Goal: Find specific page/section: Find specific page/section

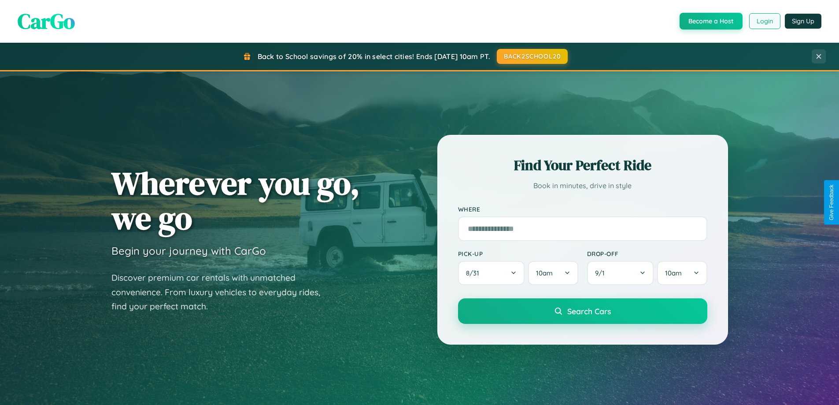
click at [764, 21] on button "Login" at bounding box center [764, 21] width 31 height 16
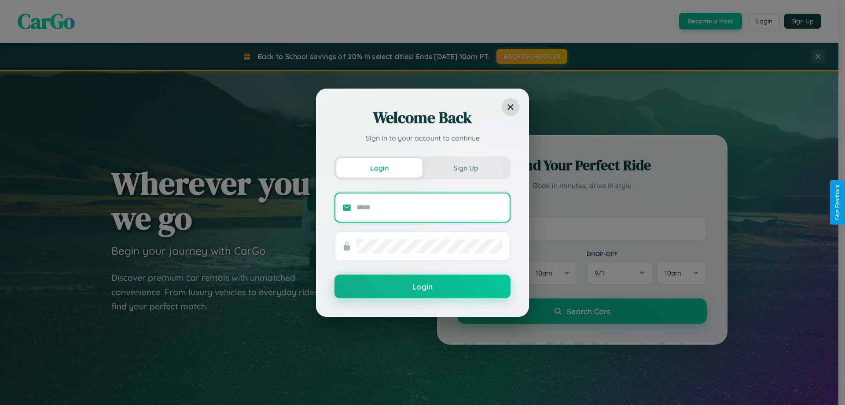
click at [430, 207] on input "text" at bounding box center [430, 207] width 146 height 14
type input "**********"
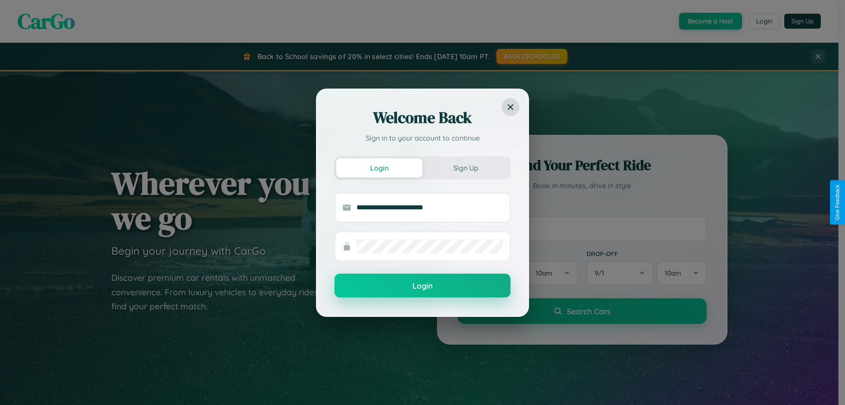
click at [423, 286] on button "Login" at bounding box center [423, 285] width 176 height 24
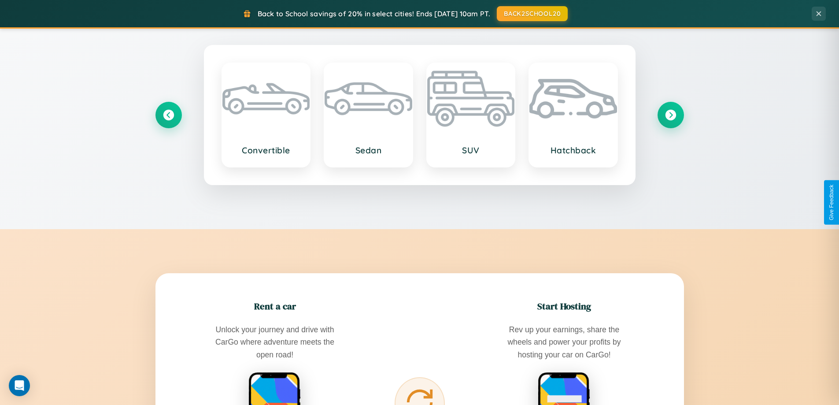
scroll to position [1694, 0]
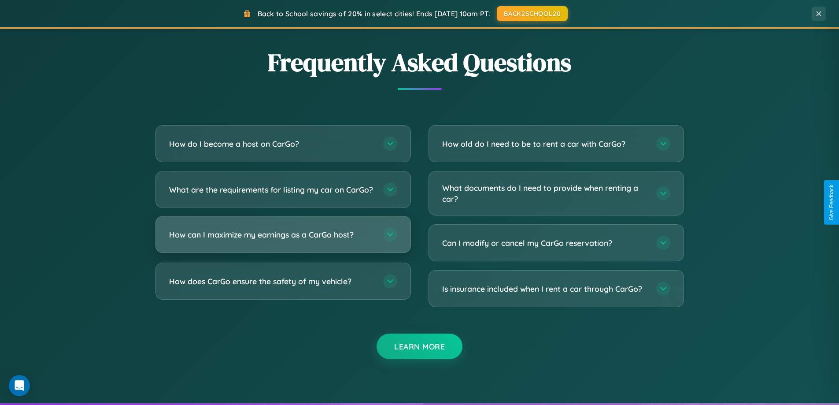
click at [283, 240] on h3 "How can I maximize my earnings as a CarGo host?" at bounding box center [271, 234] width 205 height 11
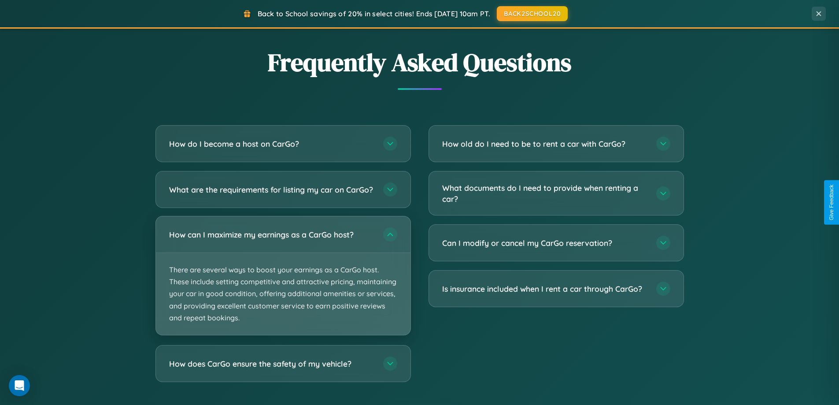
click at [283, 283] on p "There are several ways to boost your earnings as a CarGo host. These include se…" at bounding box center [283, 294] width 255 height 82
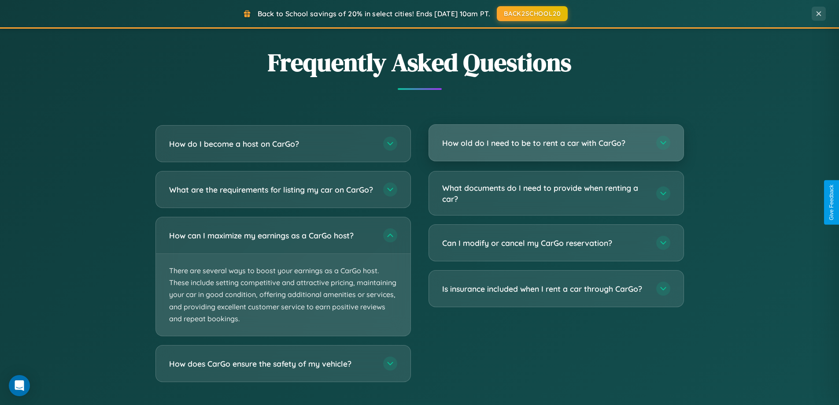
click at [556, 144] on h3 "How old do I need to be to rent a car with CarGo?" at bounding box center [544, 142] width 205 height 11
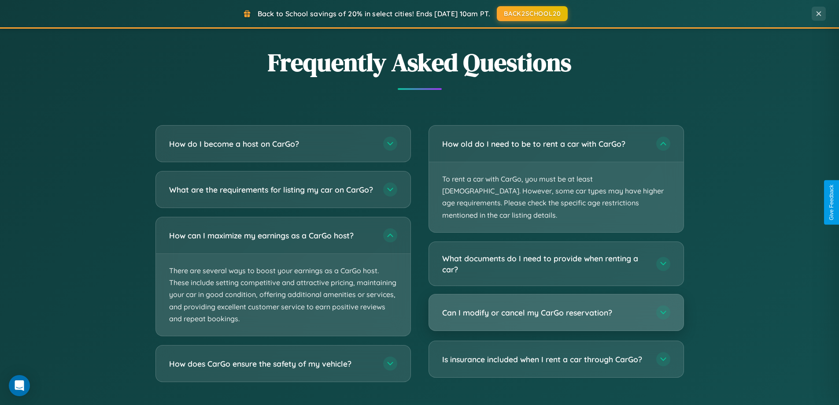
click at [556, 307] on h3 "Can I modify or cancel my CarGo reservation?" at bounding box center [544, 312] width 205 height 11
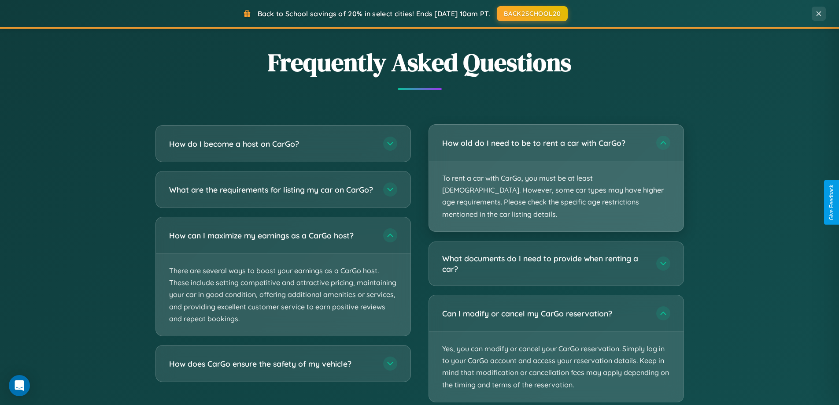
click at [556, 173] on p "To rent a car with CarGo, you must be at least [DEMOGRAPHIC_DATA]. However, som…" at bounding box center [556, 196] width 255 height 70
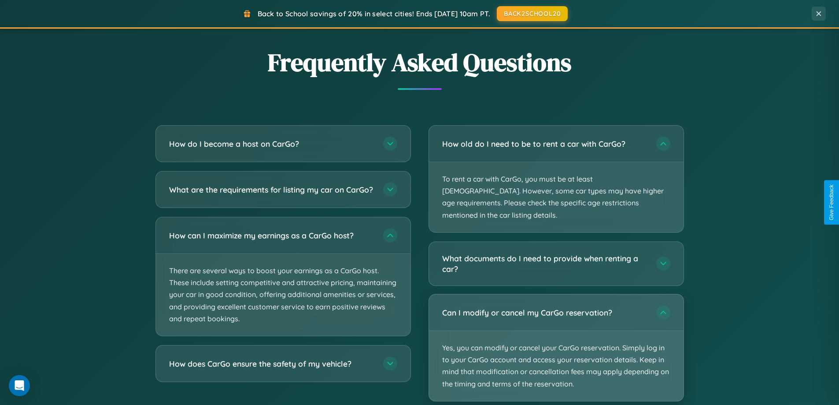
click at [556, 336] on p "Yes, you can modify or cancel your CarGo reservation. Simply log in to your Car…" at bounding box center [556, 366] width 255 height 70
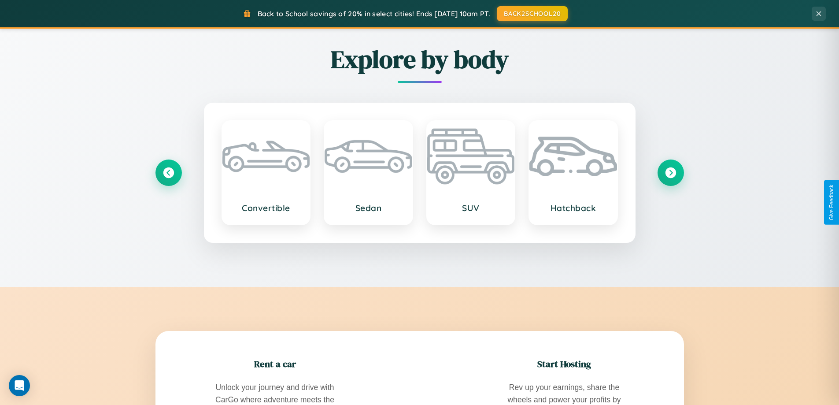
scroll to position [606, 0]
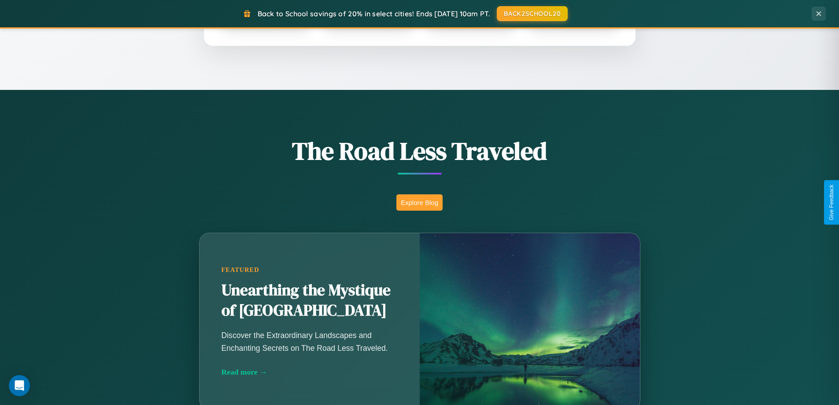
click at [419, 202] on button "Explore Blog" at bounding box center [419, 202] width 46 height 16
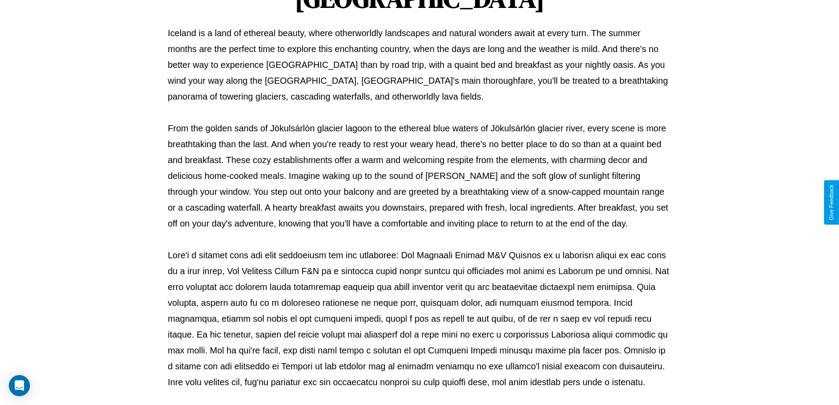
scroll to position [285, 0]
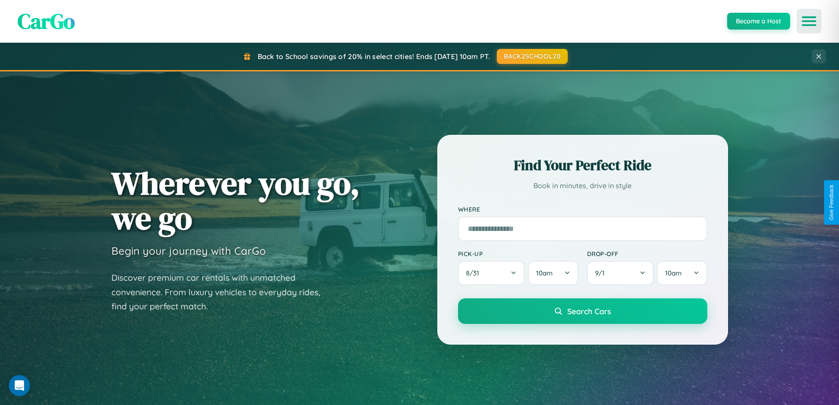
click at [809, 21] on icon "Open menu" at bounding box center [809, 21] width 13 height 8
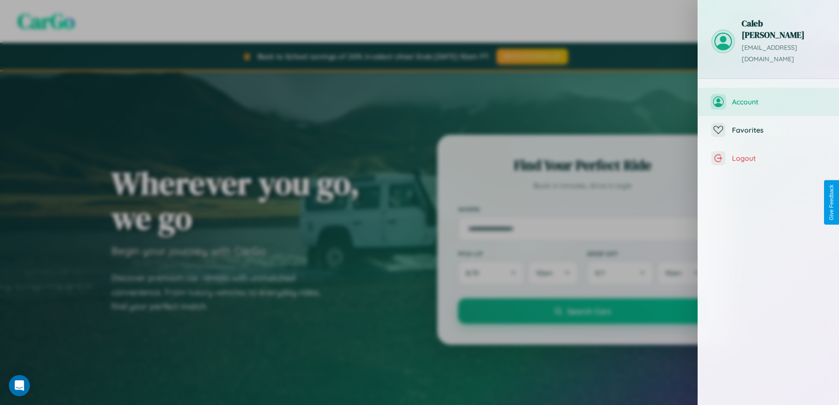
click at [768, 97] on span "Account" at bounding box center [779, 101] width 94 height 9
